Goal: Task Accomplishment & Management: Manage account settings

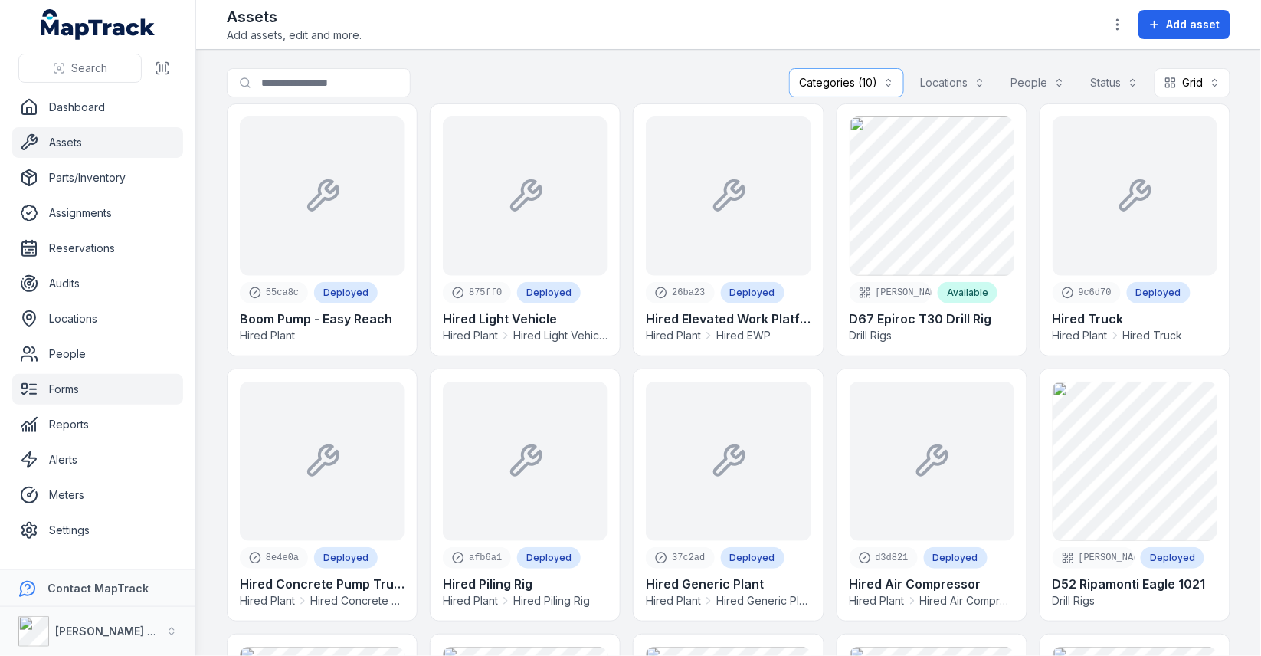
click at [80, 382] on link "Forms" at bounding box center [97, 389] width 171 height 31
click at [212, 330] on main "**********" at bounding box center [728, 353] width 1065 height 606
click at [82, 399] on link "Forms" at bounding box center [97, 389] width 171 height 31
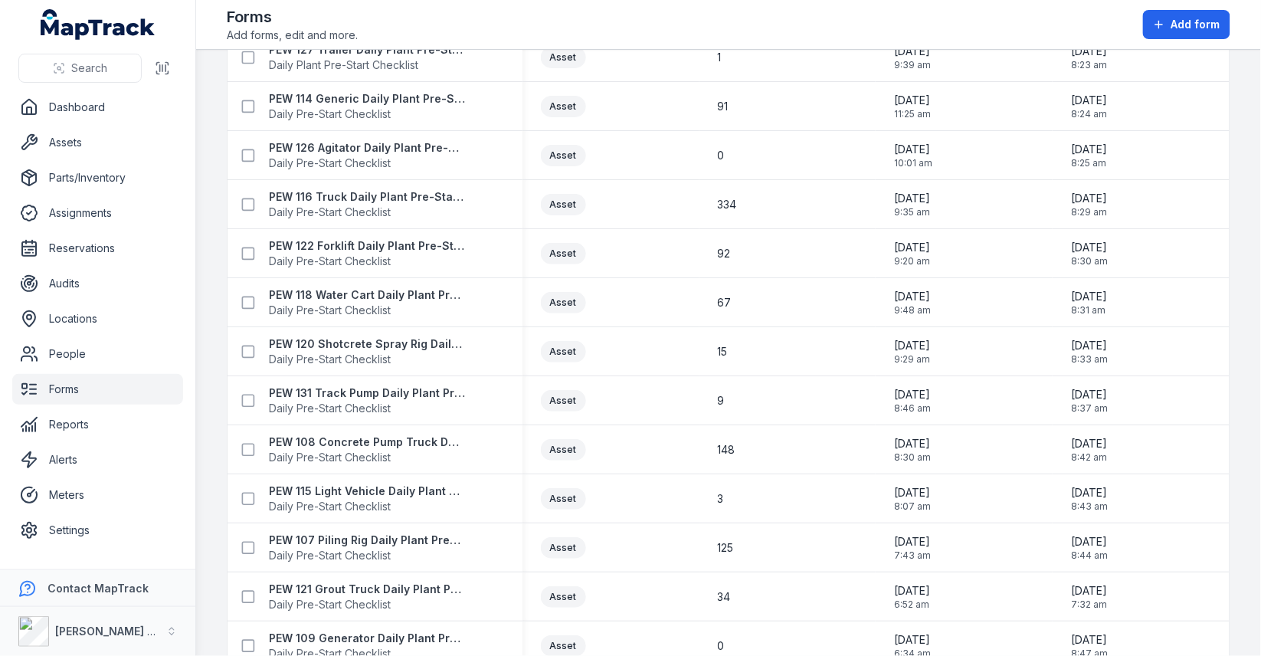
scroll to position [1287, 0]
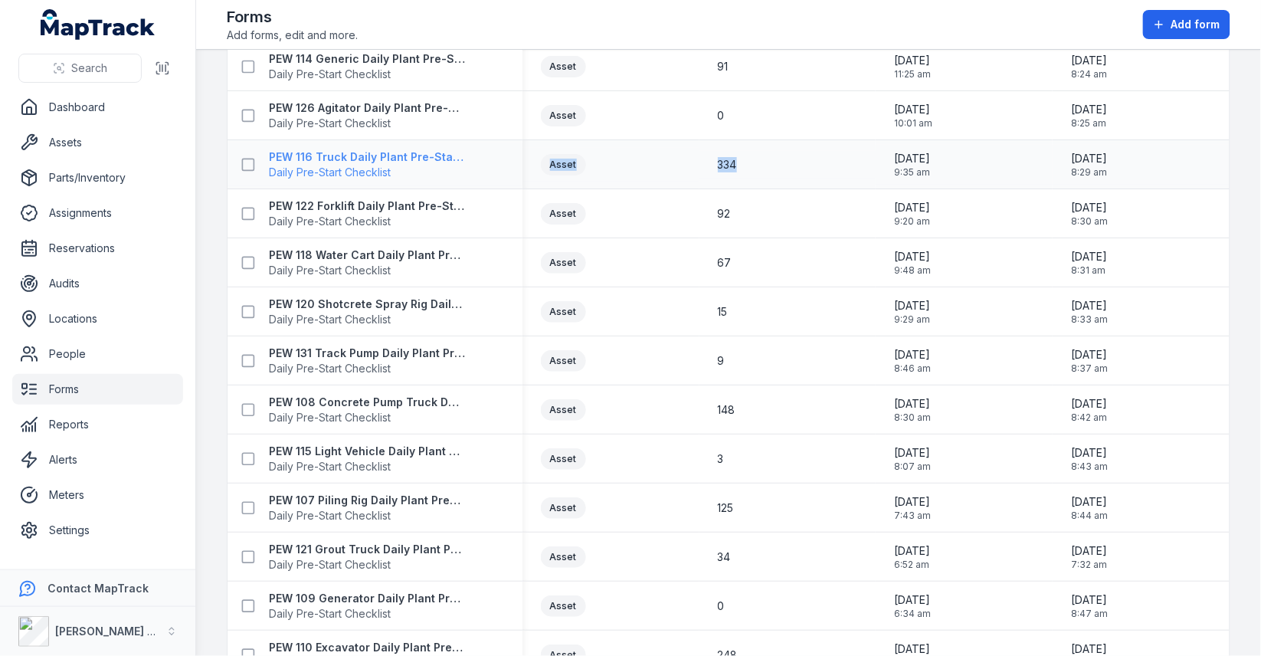
drag, startPoint x: 767, startPoint y: 167, endPoint x: 415, endPoint y: 168, distance: 351.7
click at [415, 168] on tr "PEW 116 Truck Daily Plant Pre-Start Checklist Daily Pre-Start Checklist Asset 3…" at bounding box center [729, 164] width 1002 height 49
click at [766, 445] on div "3" at bounding box center [788, 459] width 177 height 28
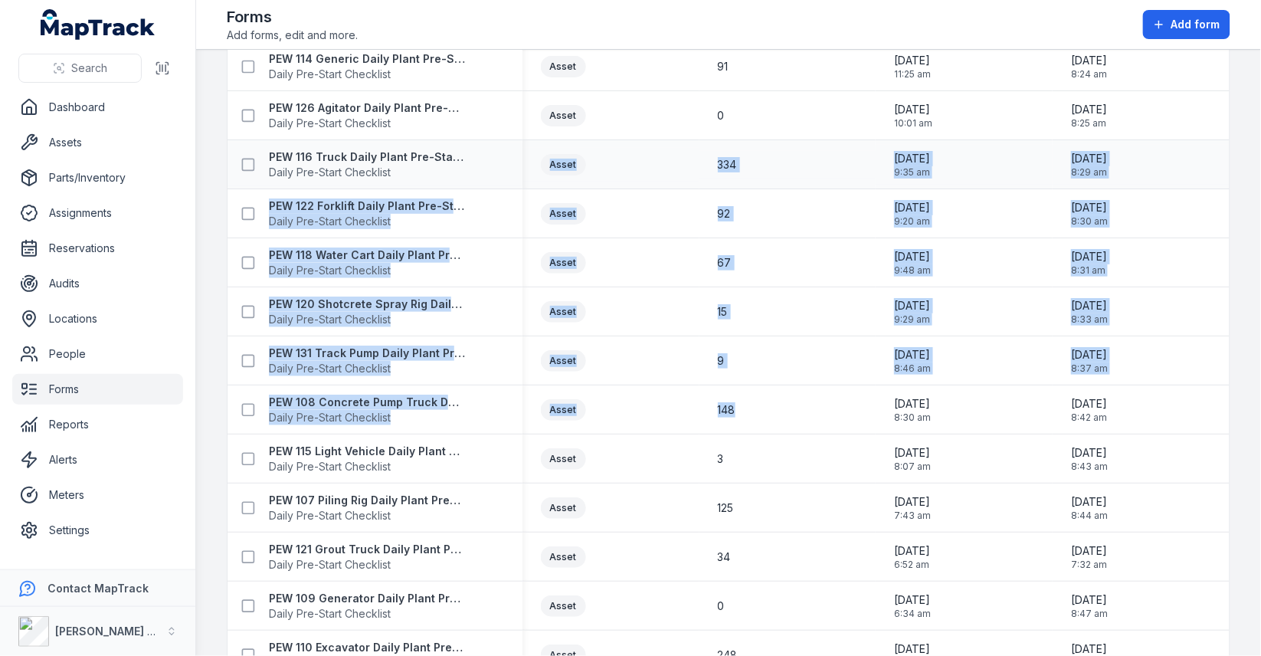
drag, startPoint x: 777, startPoint y: 418, endPoint x: 474, endPoint y: 170, distance: 391.5
click at [667, 247] on div "Asset" at bounding box center [611, 263] width 177 height 34
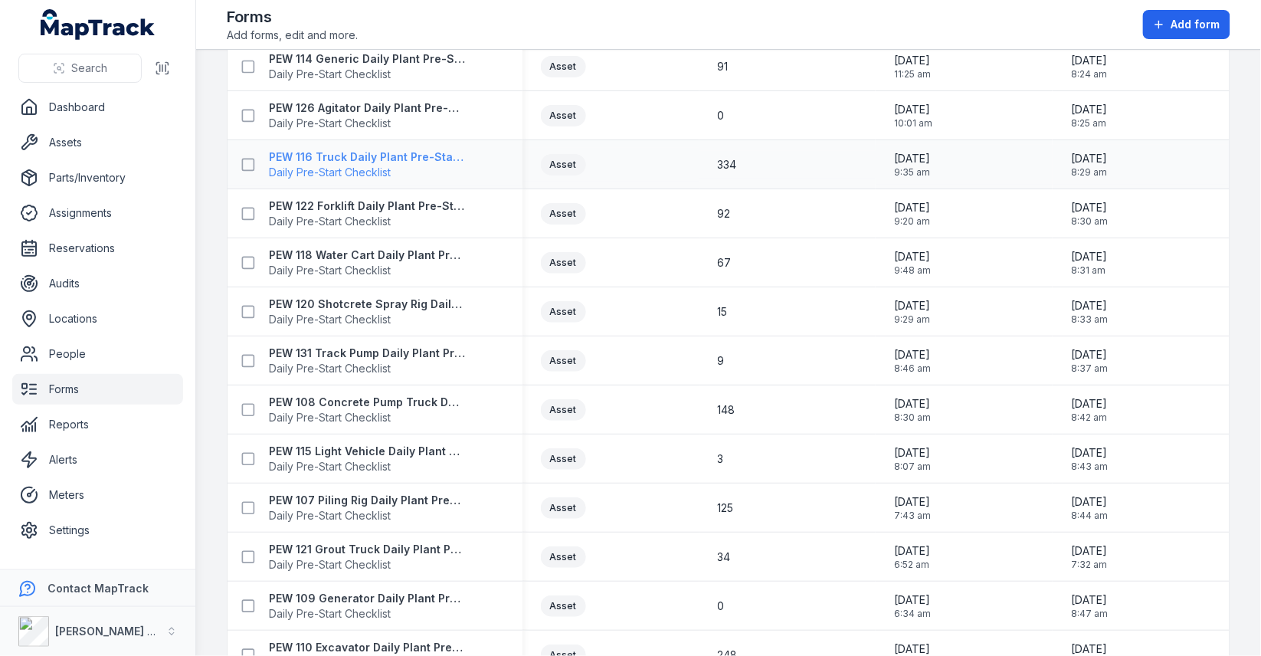
click at [365, 156] on strong "PEW 116 Truck Daily Plant Pre-Start Checklist" at bounding box center [367, 156] width 196 height 15
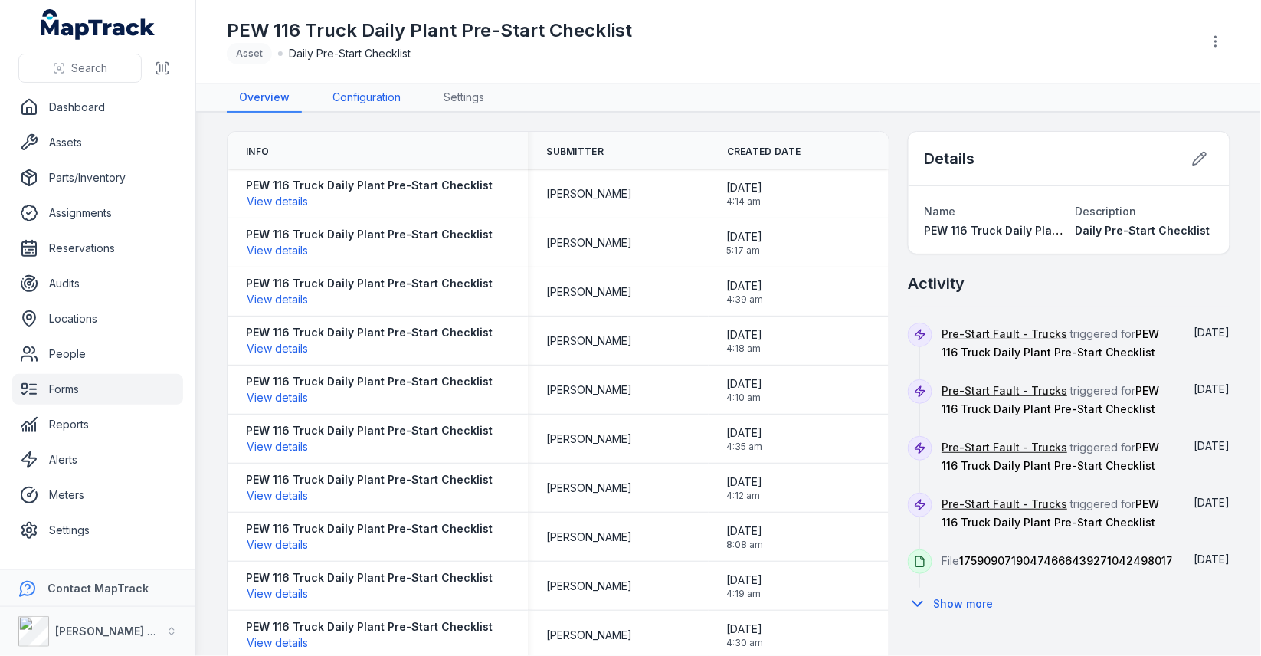
click at [370, 109] on link "Configuration" at bounding box center [366, 98] width 93 height 29
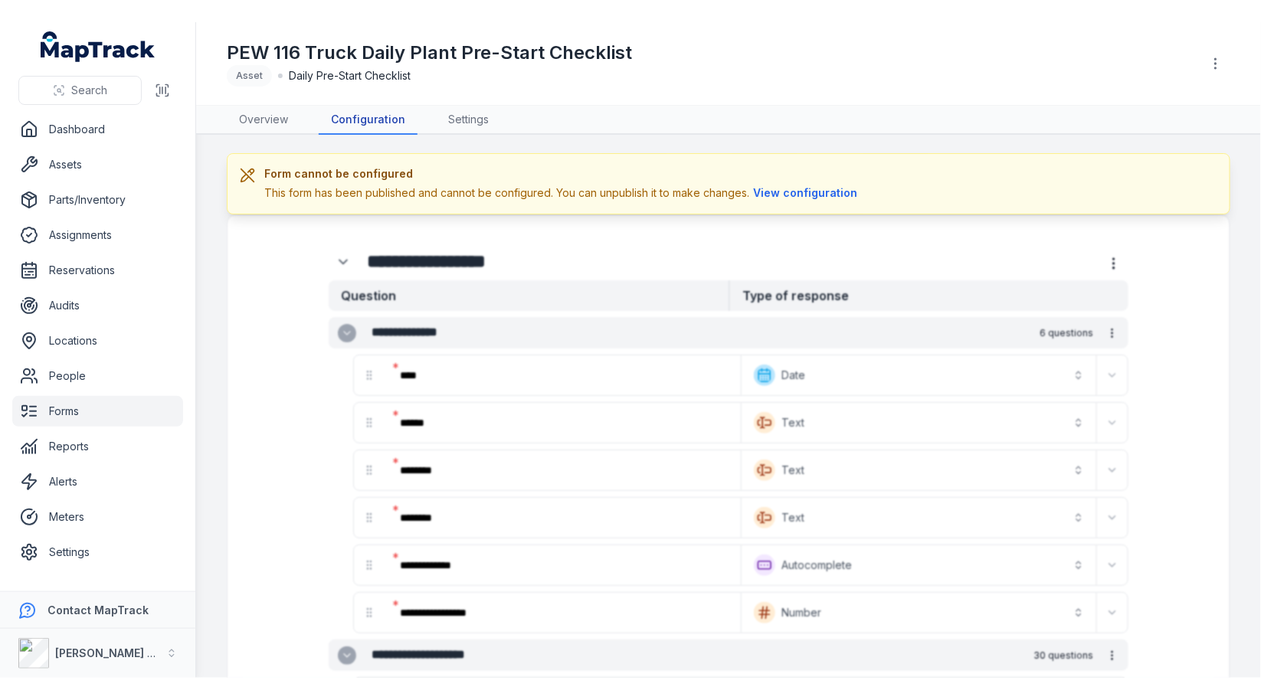
scroll to position [90, 0]
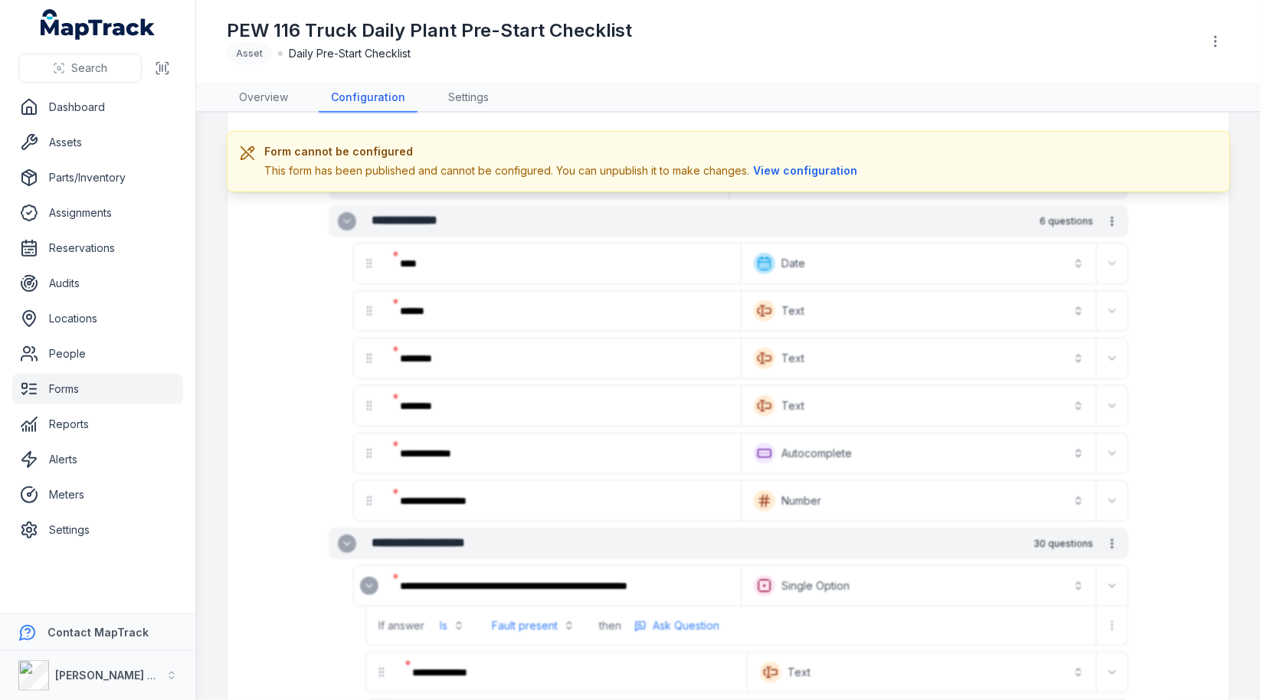
click at [100, 655] on strong "[PERSON_NAME] Group" at bounding box center [118, 675] width 126 height 13
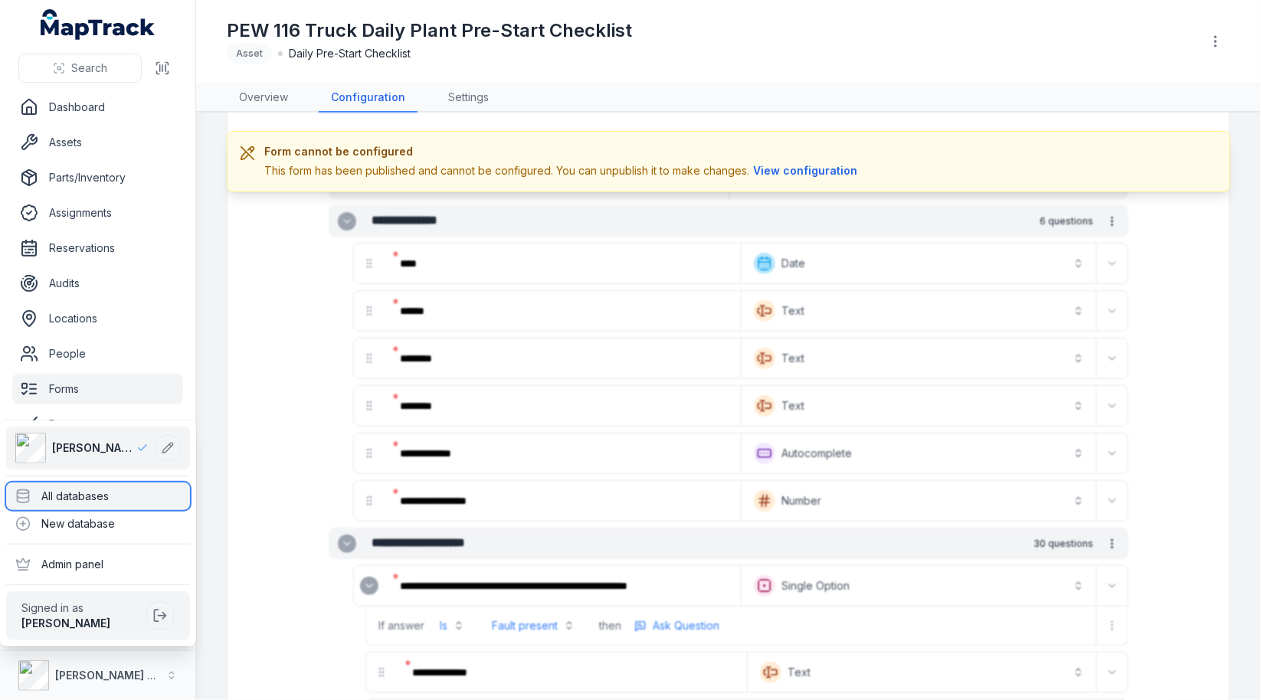
click at [150, 507] on div "All databases" at bounding box center [98, 497] width 184 height 28
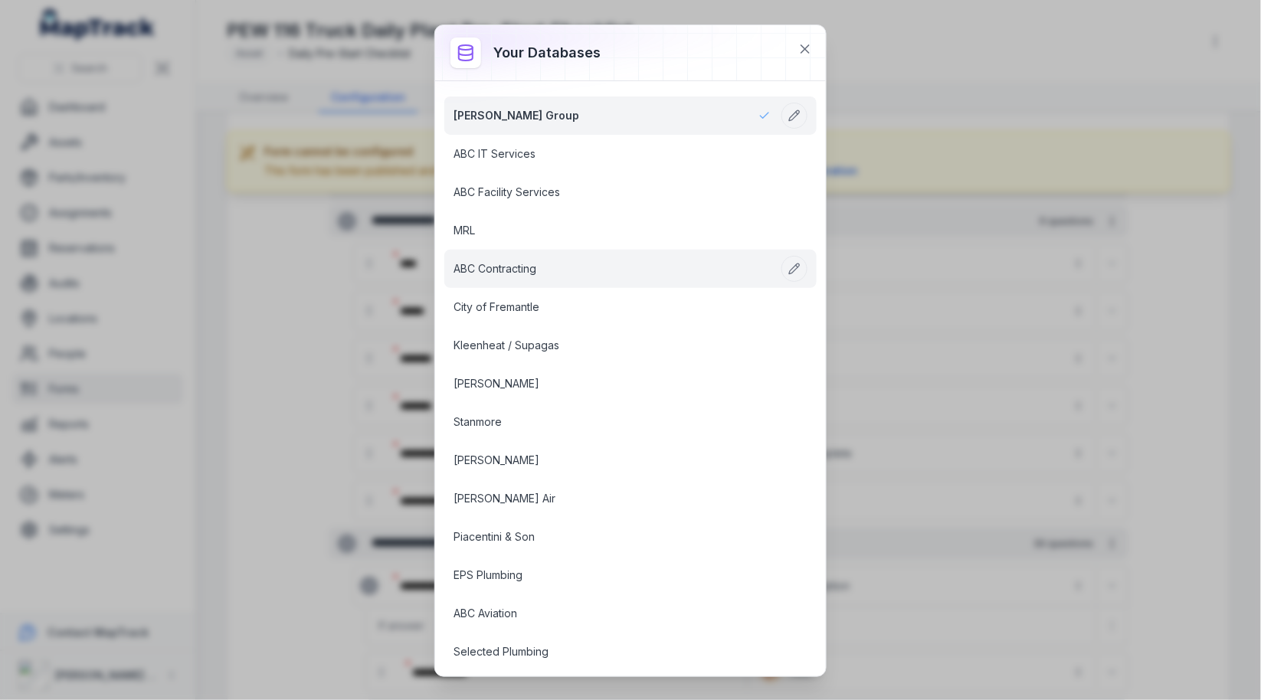
click at [613, 269] on link "ABC Contracting" at bounding box center [612, 268] width 317 height 15
